Goal: Task Accomplishment & Management: Manage account settings

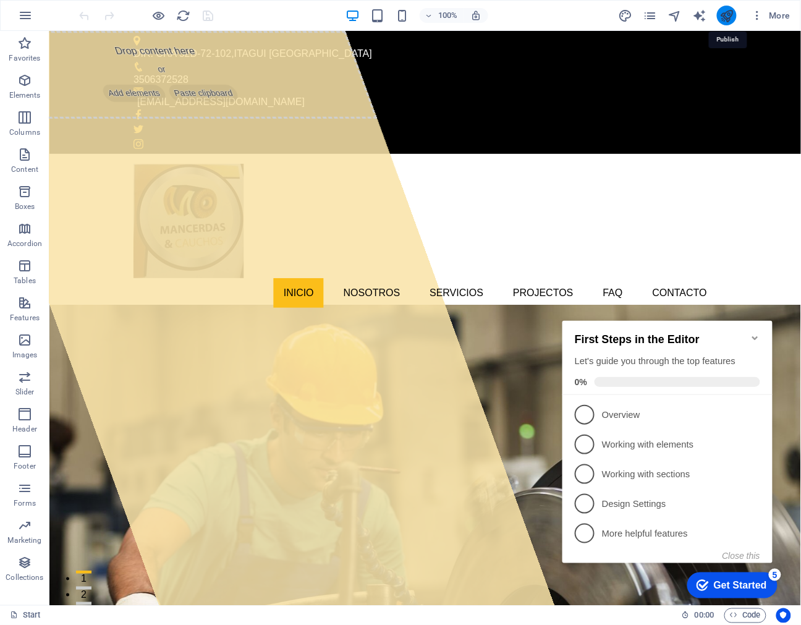
click at [730, 17] on icon "publish" at bounding box center [727, 16] width 14 height 14
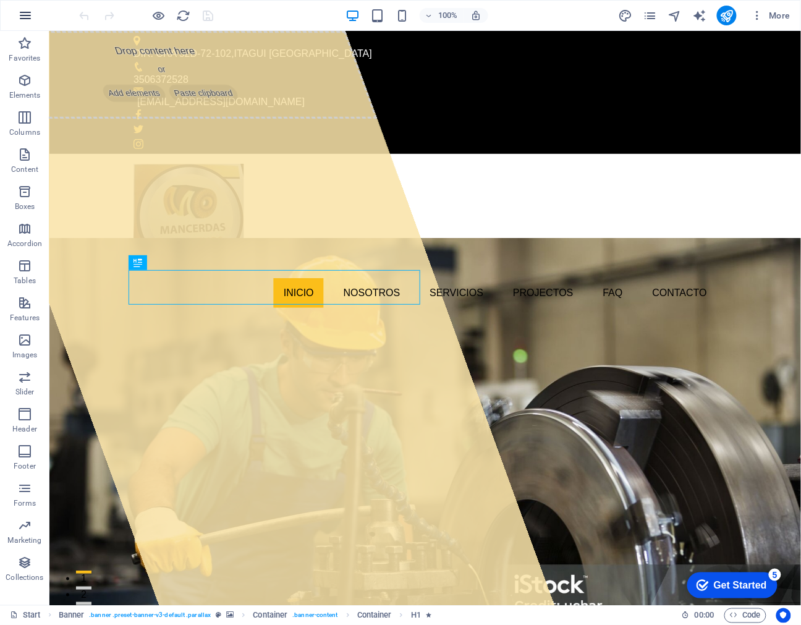
click at [33, 15] on button "button" at bounding box center [26, 16] width 30 height 30
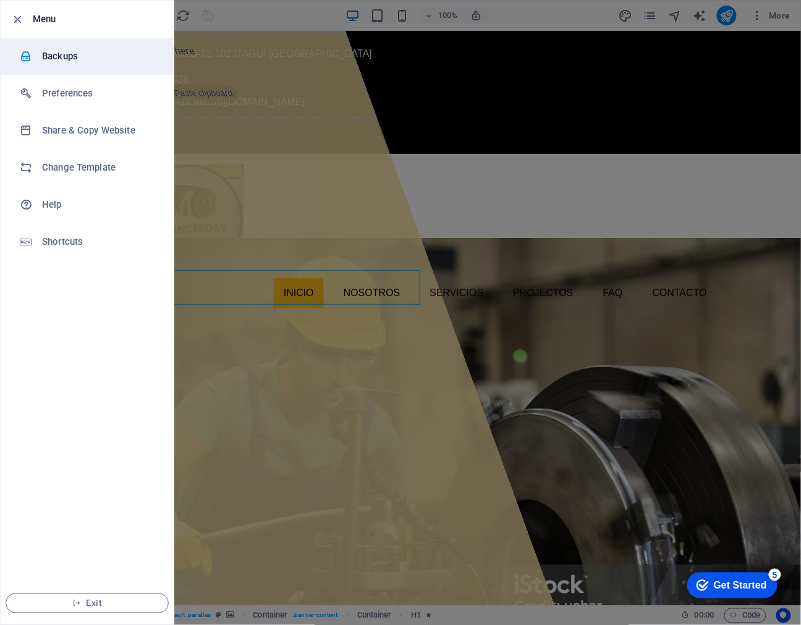
click at [88, 49] on h6 "Backups" at bounding box center [99, 56] width 114 height 15
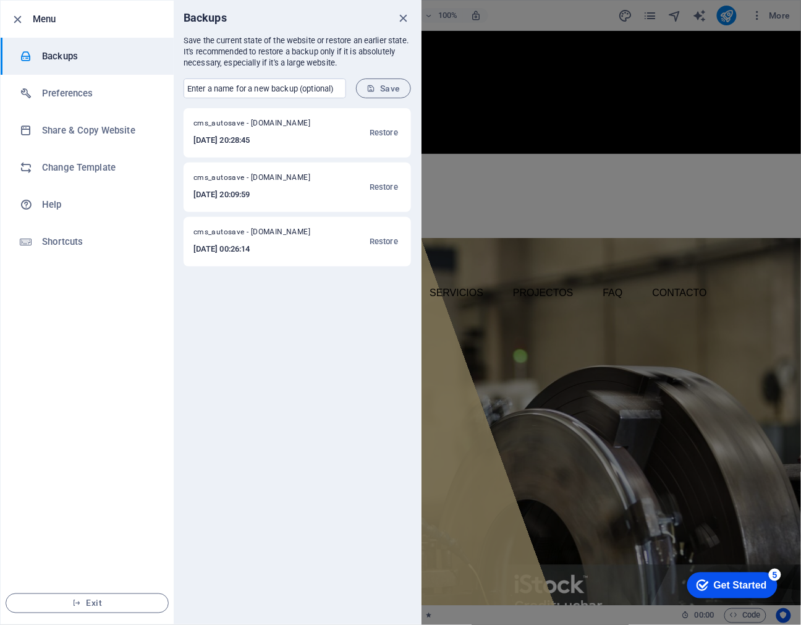
click at [241, 143] on h6 "2025-09-05 20:28:45" at bounding box center [259, 140] width 133 height 15
click at [263, 195] on h6 "2025-09-05 20:09:59" at bounding box center [259, 194] width 133 height 15
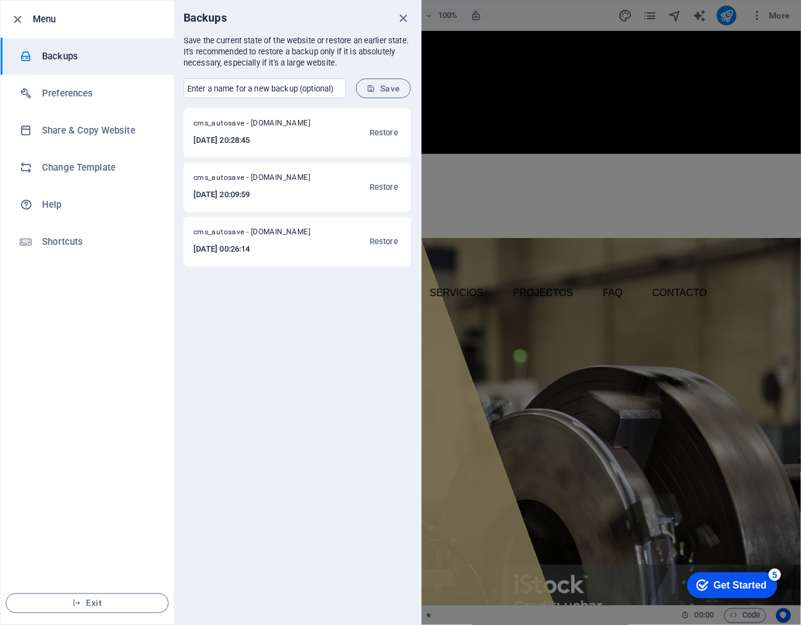
click at [258, 246] on h6 "2025-09-04 00:26:14" at bounding box center [259, 249] width 133 height 15
click at [17, 22] on icon "button" at bounding box center [18, 19] width 14 height 14
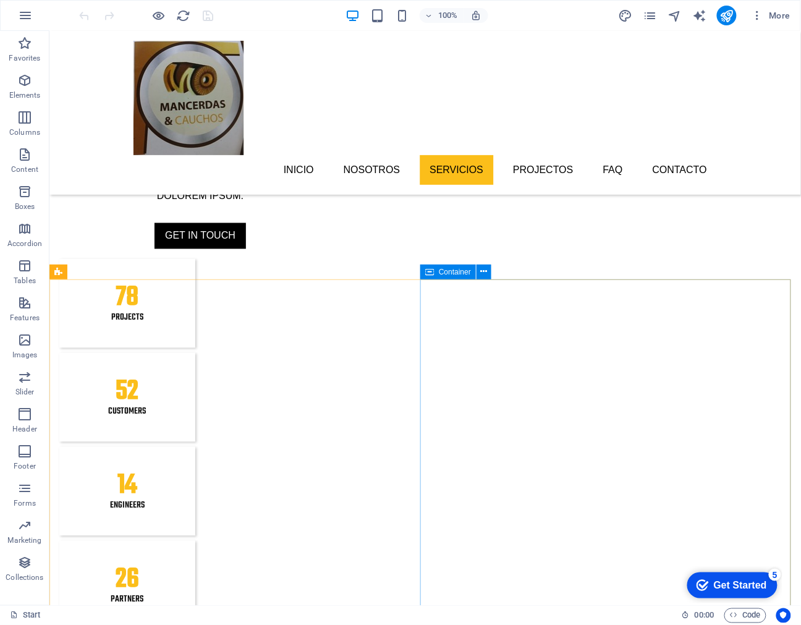
scroll to position [1785, 0]
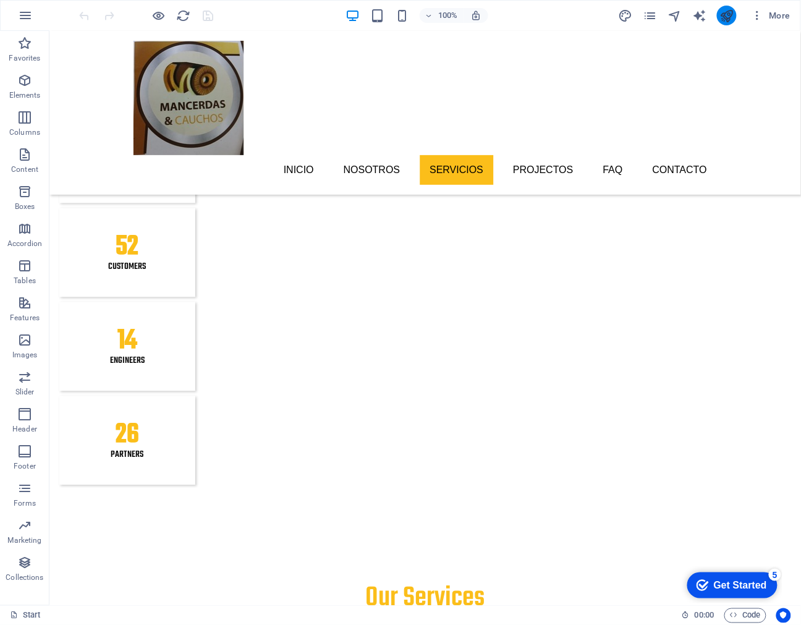
click at [728, 15] on icon "publish" at bounding box center [727, 16] width 14 height 14
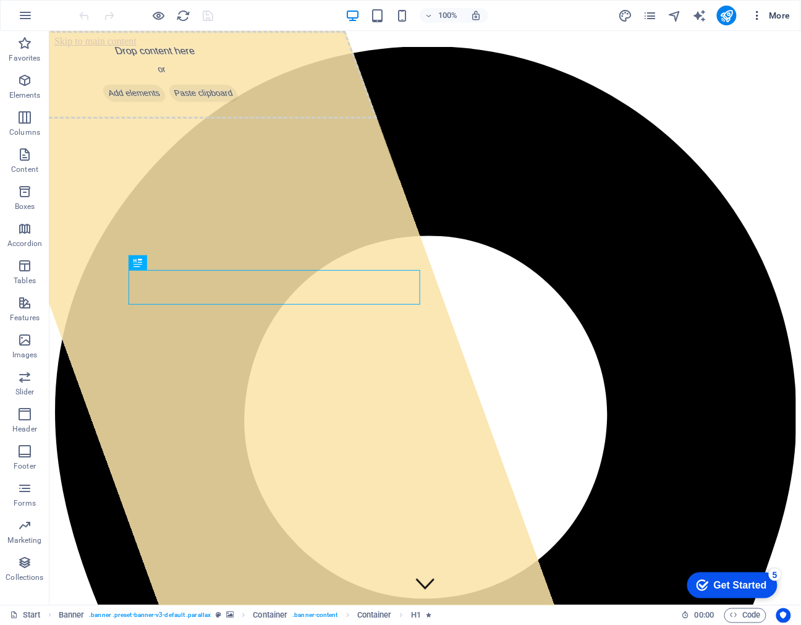
click at [768, 15] on span "More" at bounding box center [771, 15] width 39 height 12
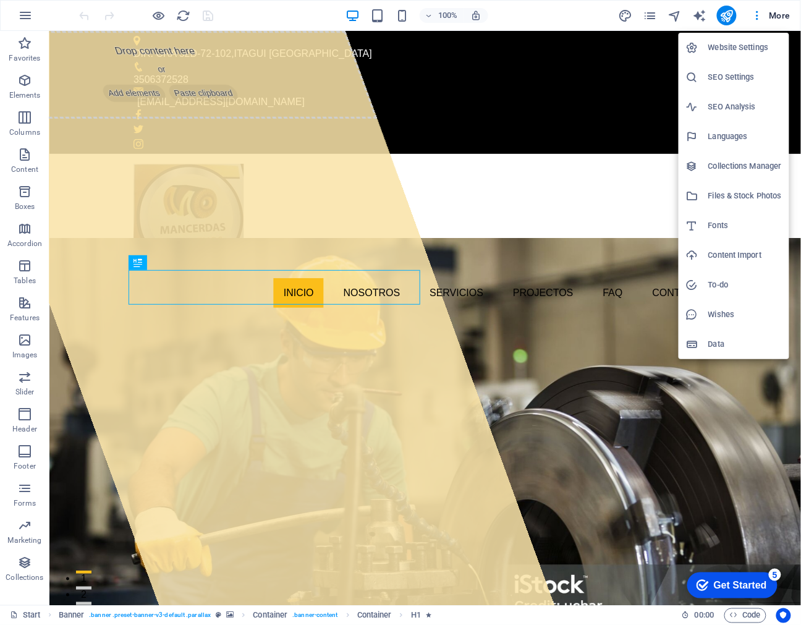
click at [755, 51] on h6 "Website Settings" at bounding box center [745, 47] width 74 height 15
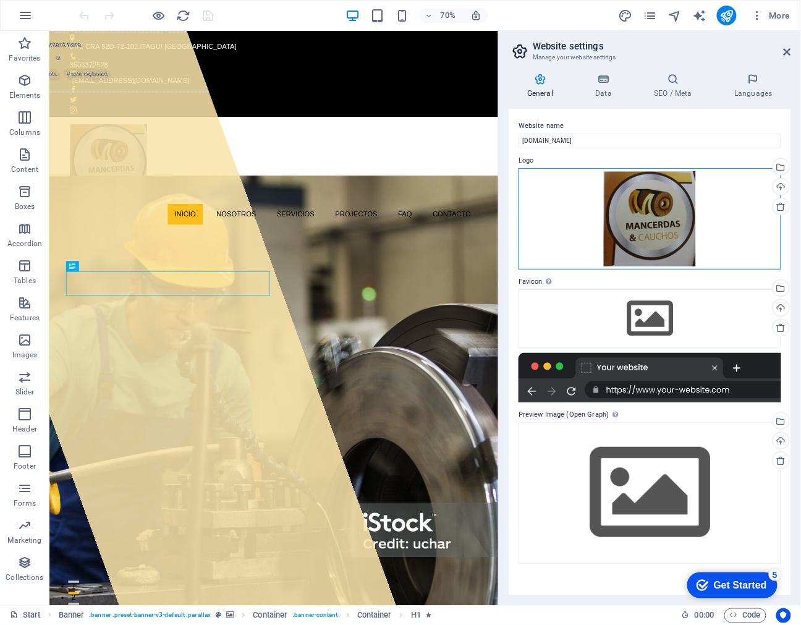
click at [651, 214] on div "Drag files here, click to choose files or select files from Files or our free s…" at bounding box center [650, 219] width 263 height 102
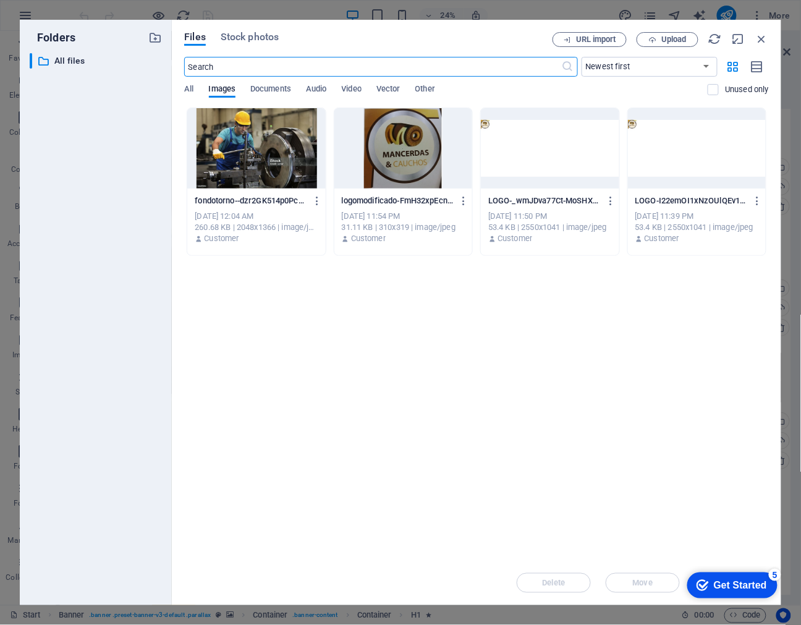
click at [406, 157] on div at bounding box center [403, 148] width 138 height 80
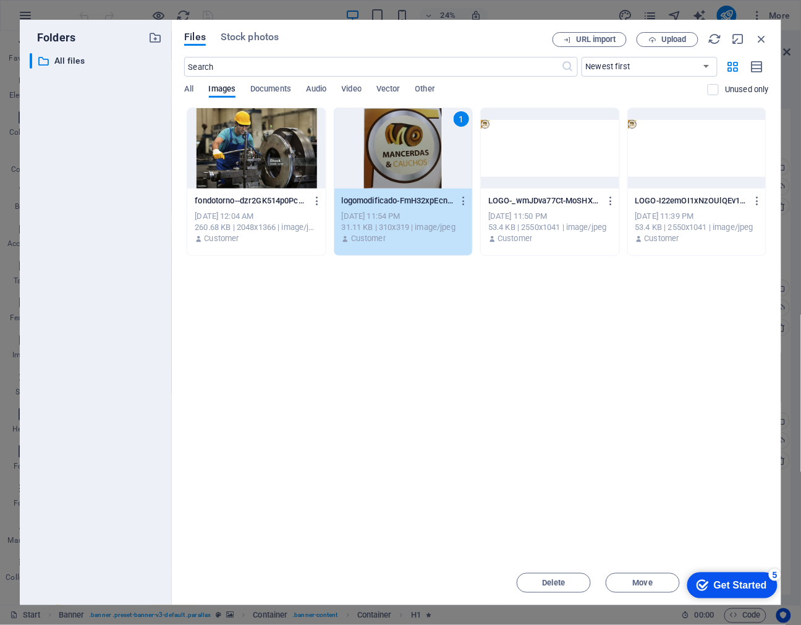
click at [404, 169] on div "1" at bounding box center [403, 148] width 138 height 80
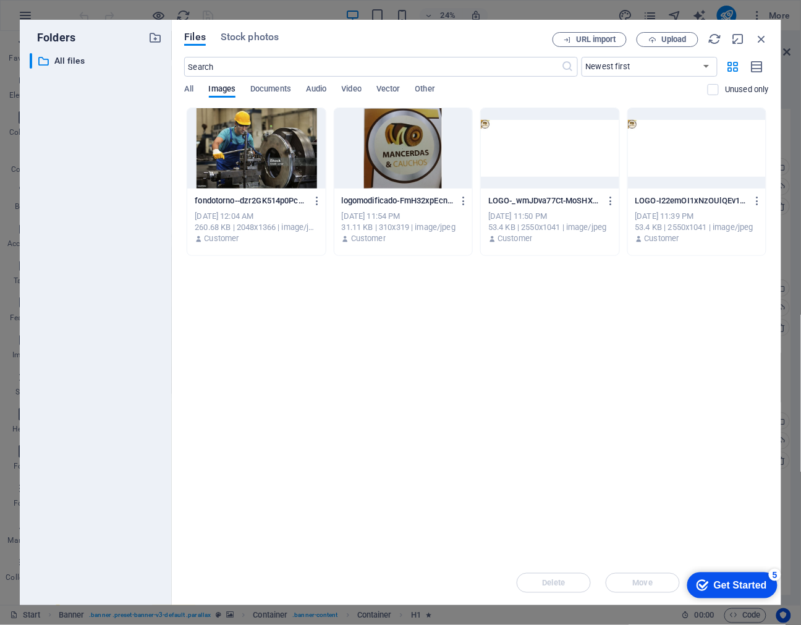
click at [402, 168] on div at bounding box center [403, 148] width 138 height 80
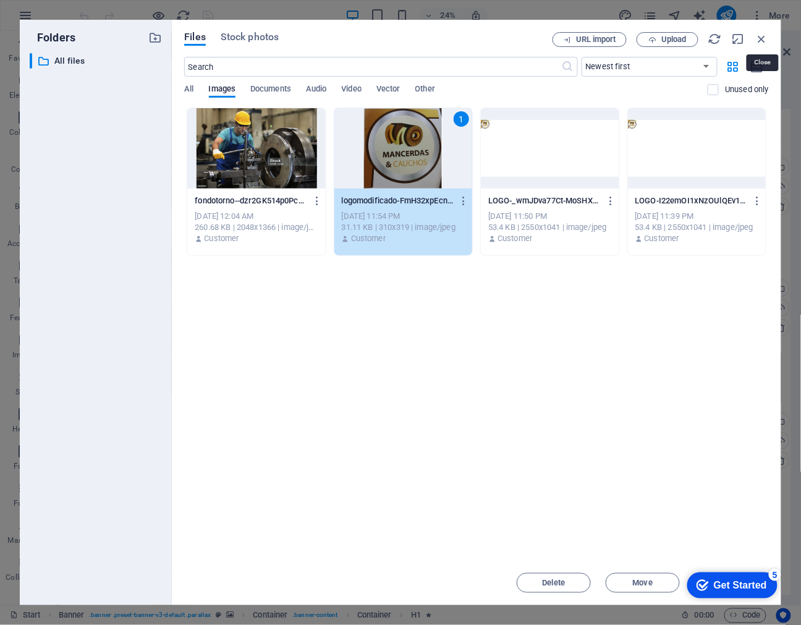
click at [762, 37] on icon "button" at bounding box center [762, 39] width 14 height 14
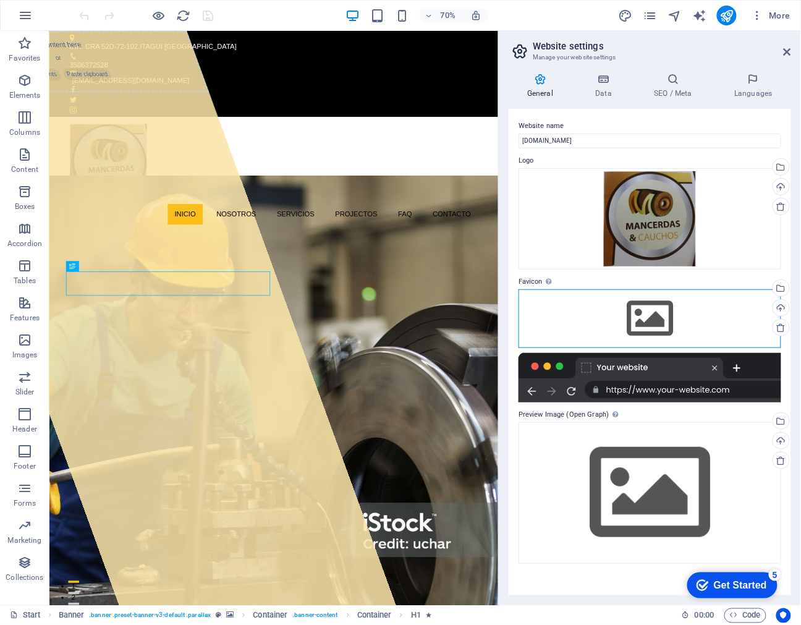
click at [659, 323] on div "Drag files here, click to choose files or select files from Files or our free s…" at bounding box center [650, 318] width 263 height 58
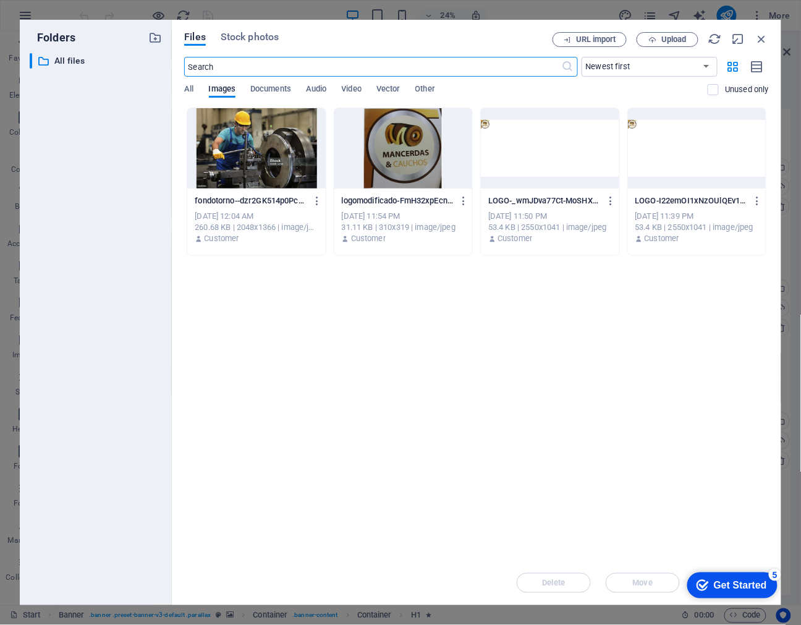
click at [386, 141] on div at bounding box center [403, 148] width 138 height 80
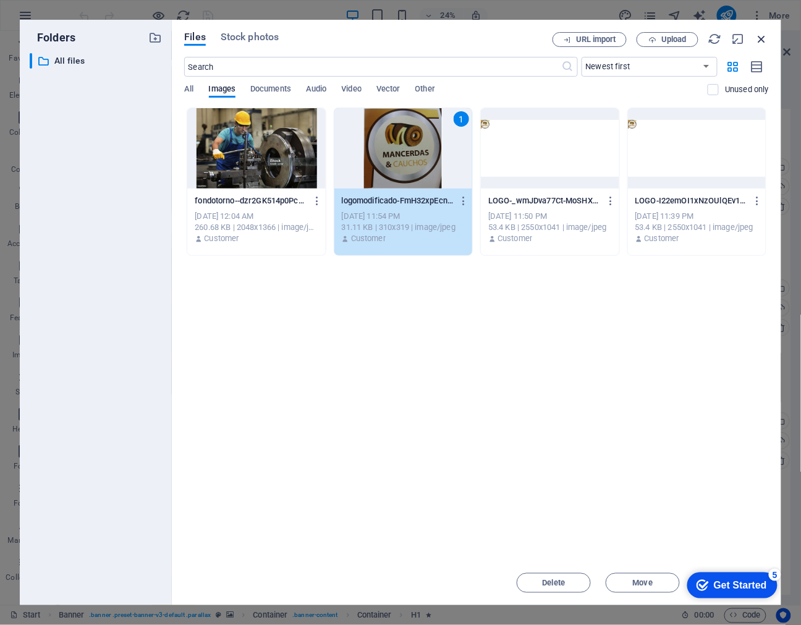
click at [761, 38] on icon "button" at bounding box center [762, 39] width 14 height 14
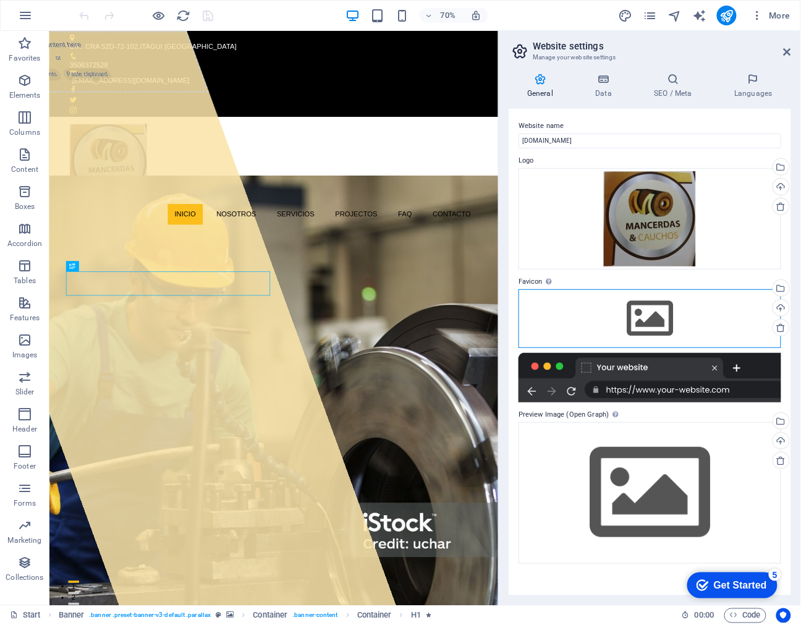
click at [665, 289] on div "Drag files here, click to choose files or select files from Files or our free s…" at bounding box center [650, 318] width 263 height 58
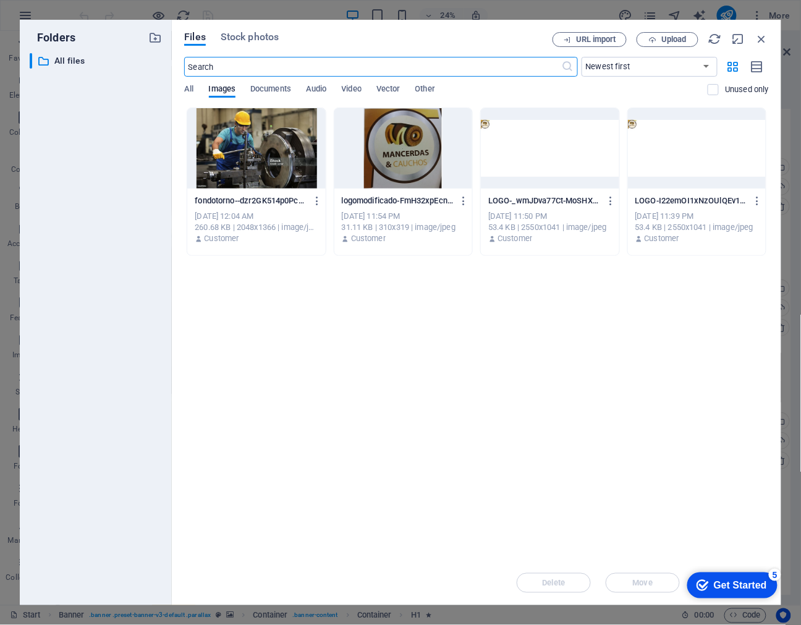
click at [762, 585] on div "Get Started" at bounding box center [739, 584] width 53 height 11
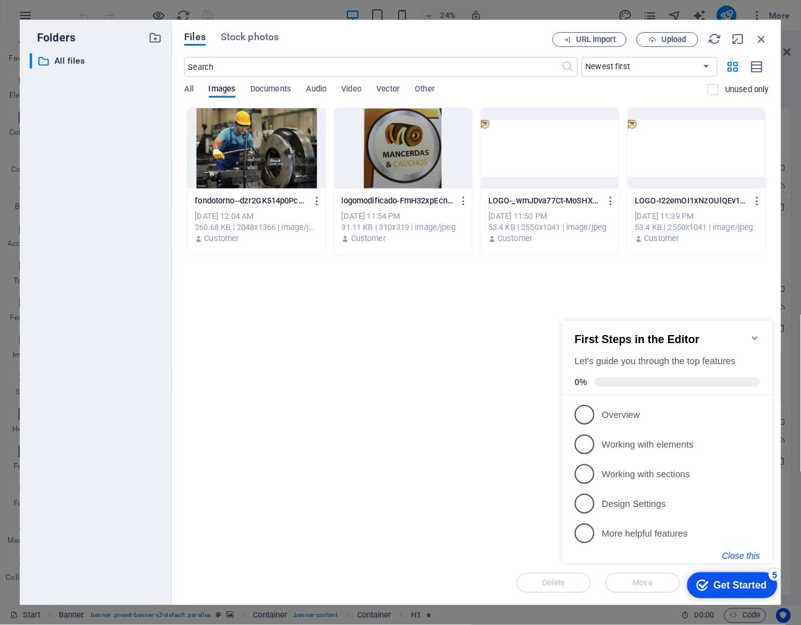
click at [750, 553] on button "Close this" at bounding box center [741, 555] width 38 height 10
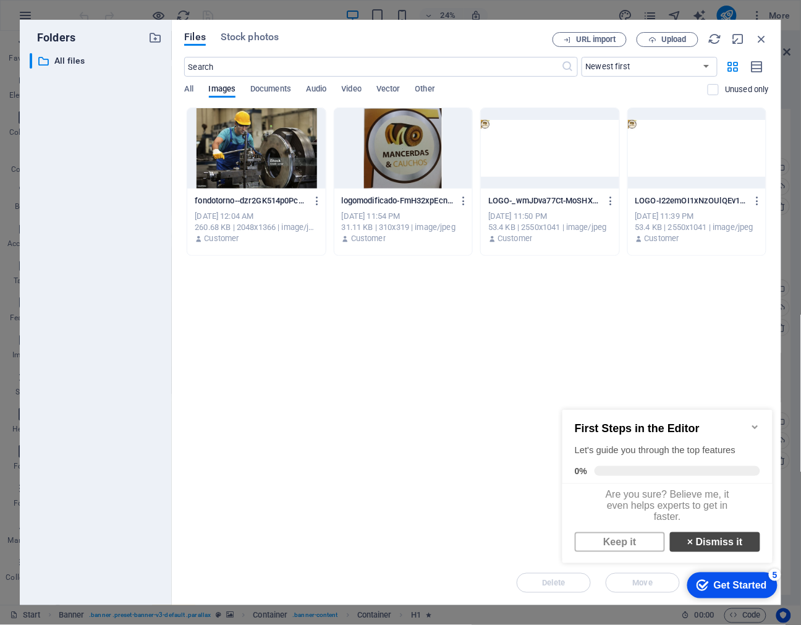
click at [705, 547] on link "× Dismiss it" at bounding box center [714, 542] width 90 height 20
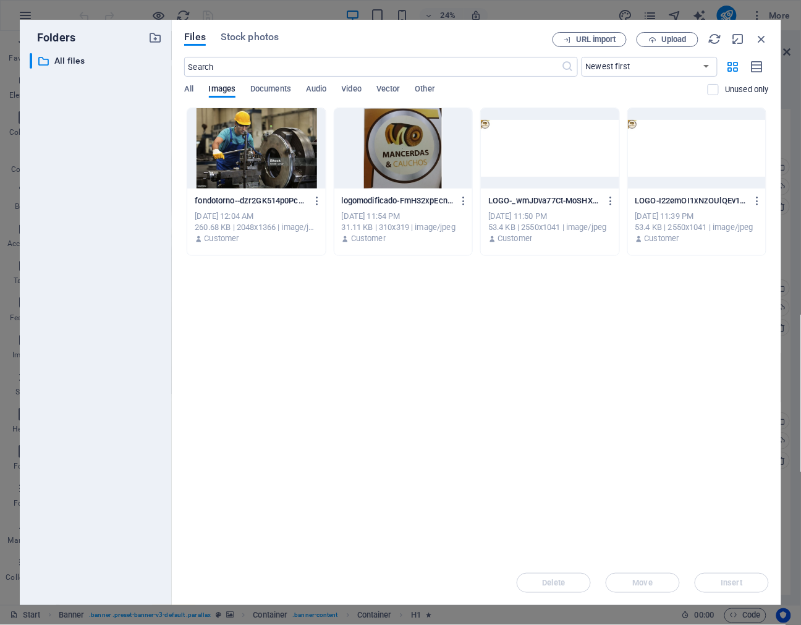
click at [404, 163] on div at bounding box center [403, 148] width 138 height 80
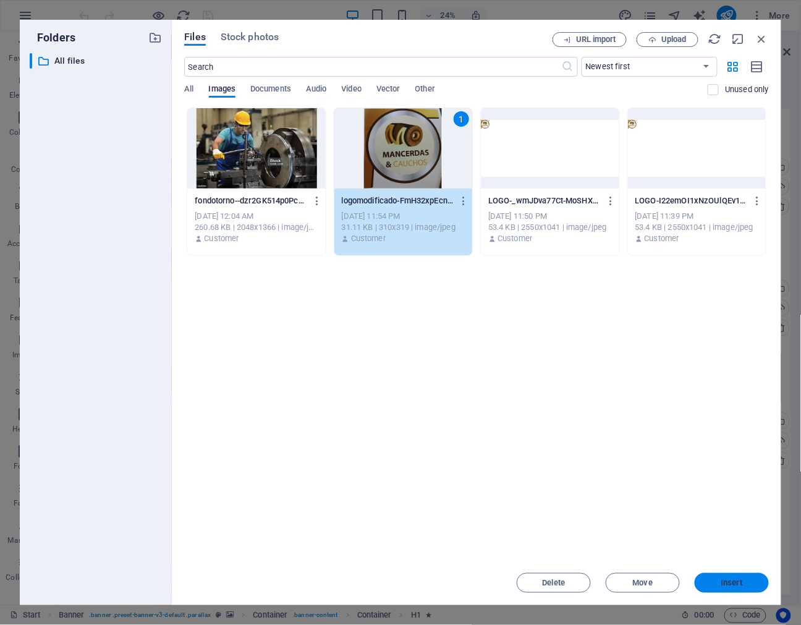
click at [721, 584] on span "Insert" at bounding box center [732, 582] width 22 height 7
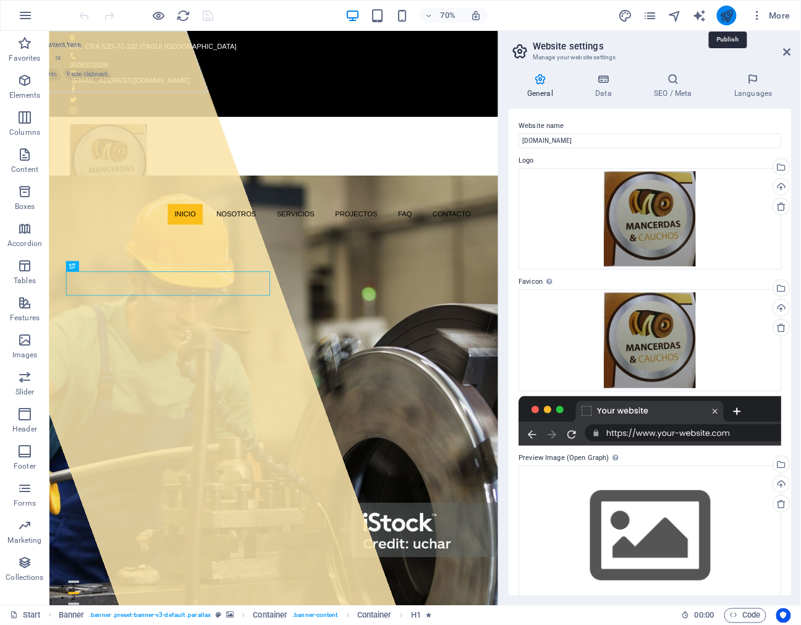
click at [721, 20] on icon "publish" at bounding box center [727, 16] width 14 height 14
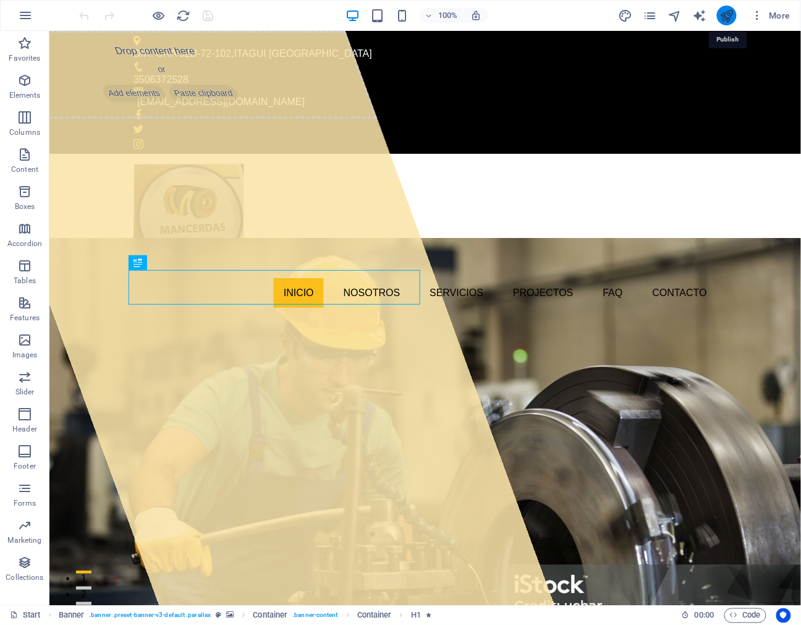
click at [728, 19] on icon "publish" at bounding box center [727, 16] width 14 height 14
click at [771, 15] on span "More" at bounding box center [771, 15] width 39 height 12
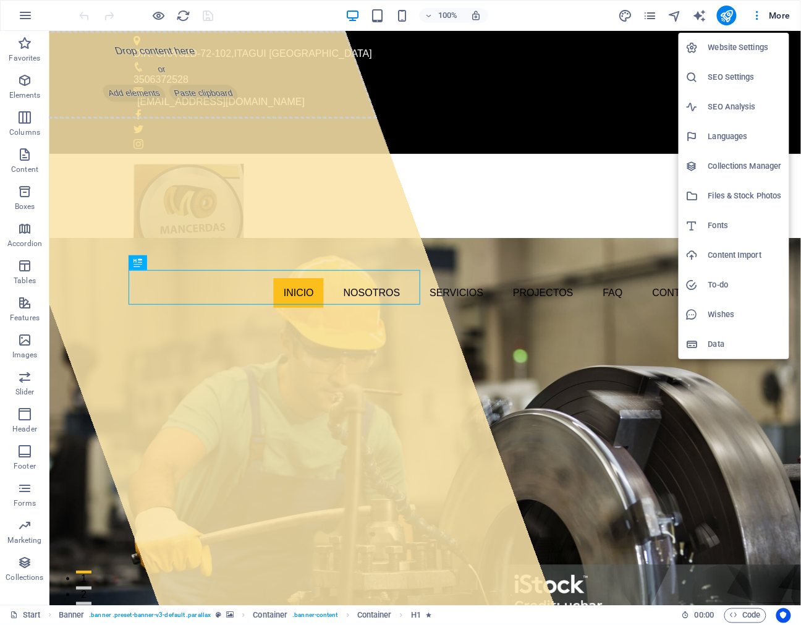
click at [758, 51] on h6 "Website Settings" at bounding box center [745, 47] width 74 height 15
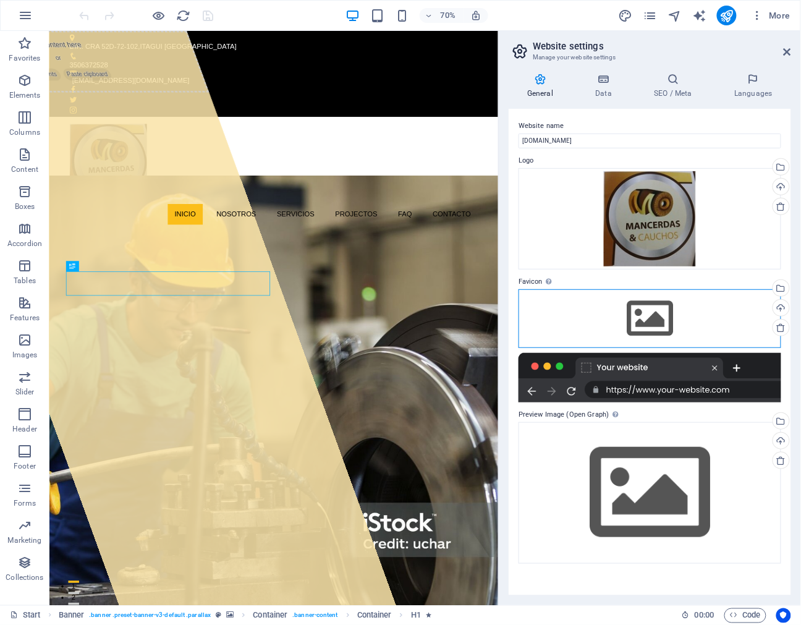
click at [728, 307] on div "Drag files here, click to choose files or select files from Files or our free s…" at bounding box center [650, 318] width 263 height 58
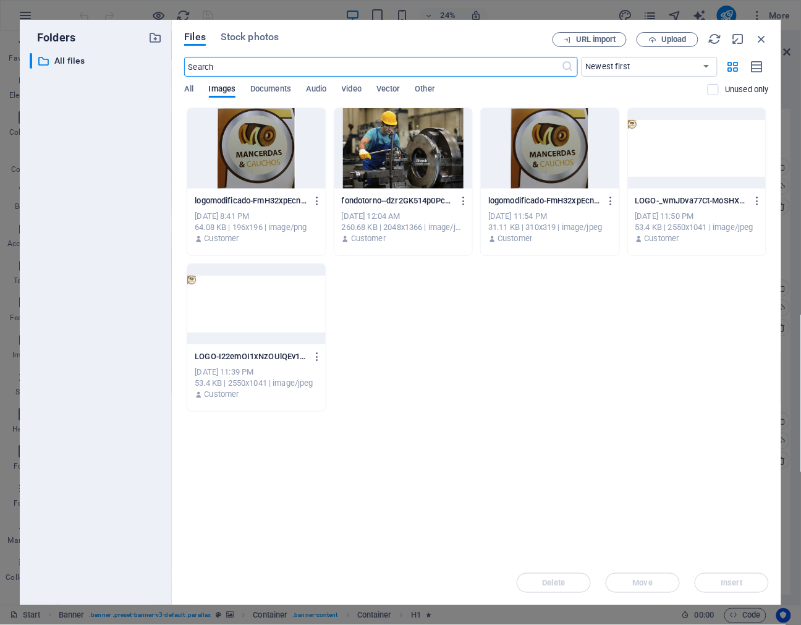
click at [533, 174] on div at bounding box center [550, 148] width 138 height 80
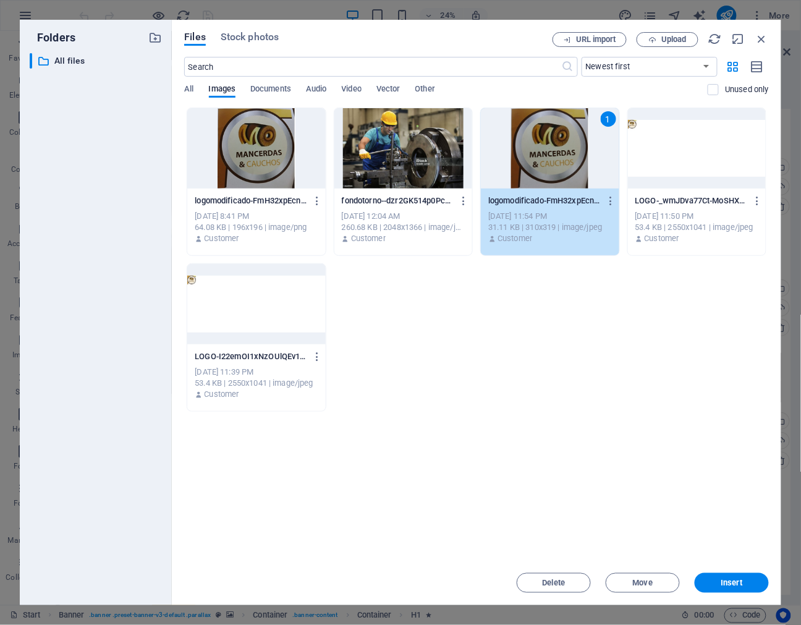
click at [262, 143] on div at bounding box center [256, 148] width 138 height 80
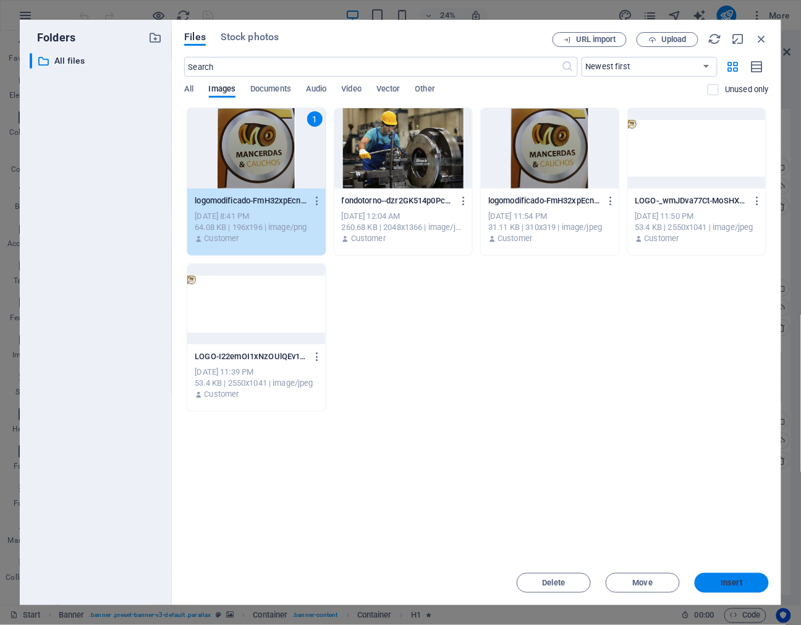
click at [719, 584] on span "Insert" at bounding box center [732, 582] width 64 height 7
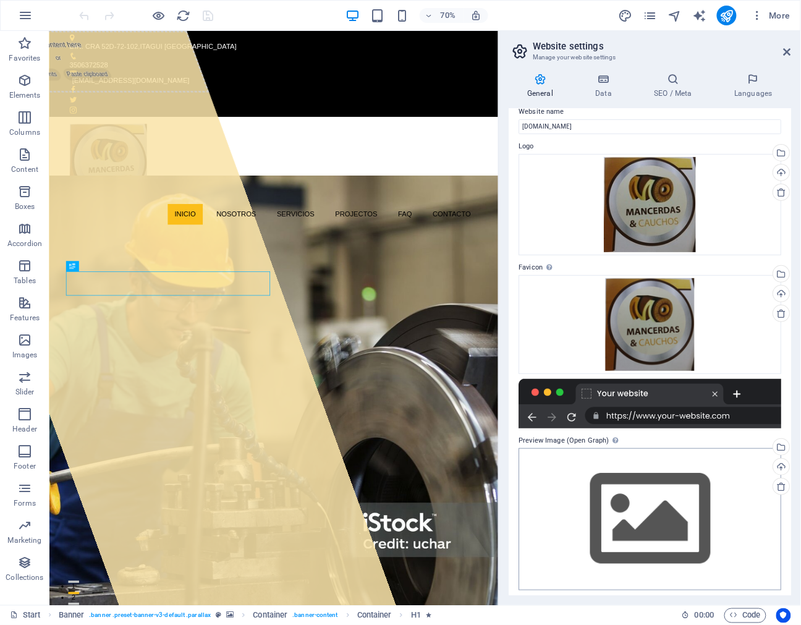
scroll to position [19, 0]
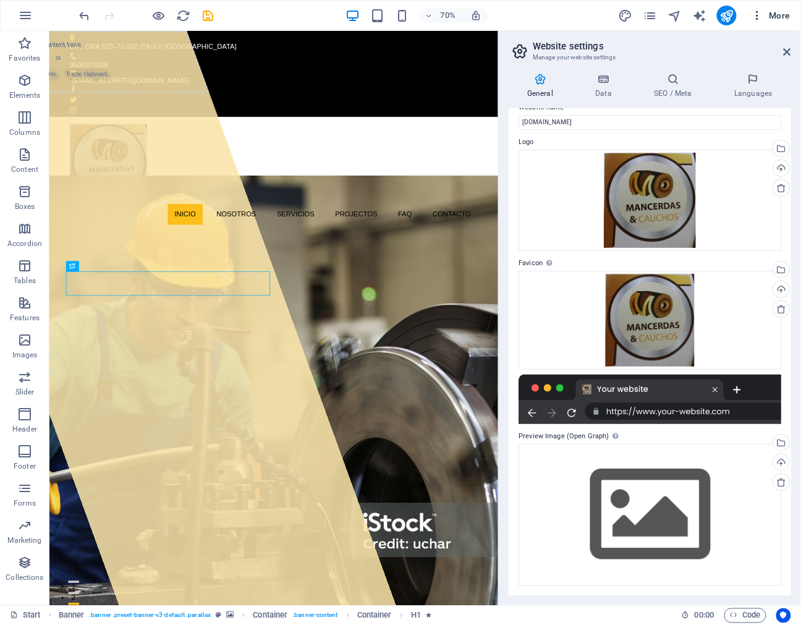
click at [765, 12] on span "More" at bounding box center [771, 15] width 39 height 12
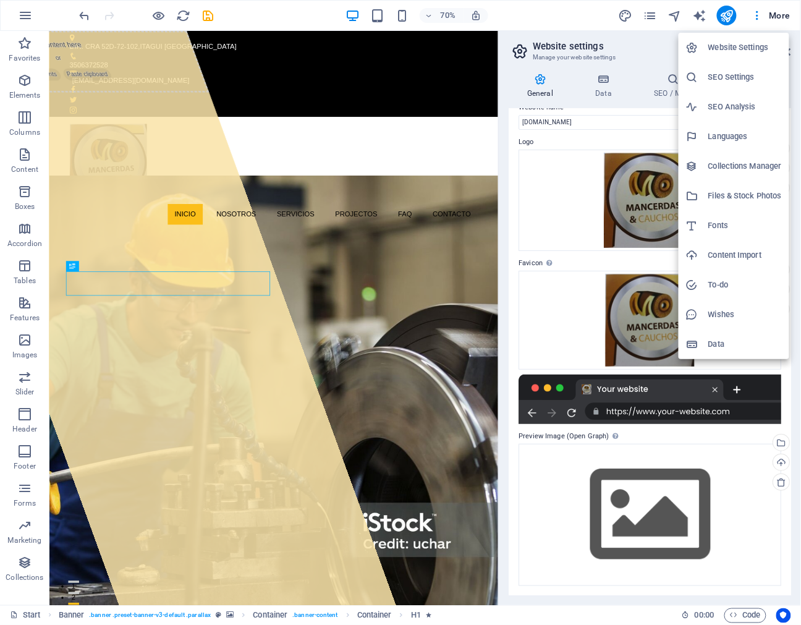
click at [731, 16] on div at bounding box center [400, 312] width 801 height 625
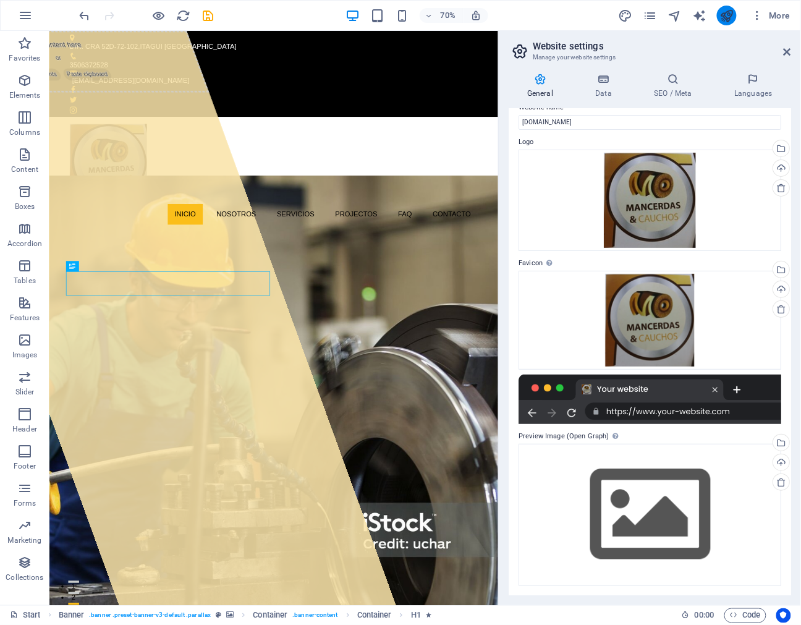
click at [726, 14] on icon "publish" at bounding box center [727, 16] width 14 height 14
